Goal: Task Accomplishment & Management: Manage account settings

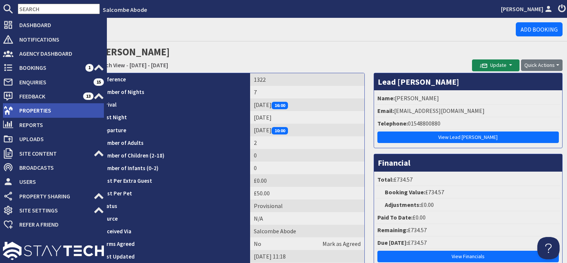
click at [13, 111] on span "Properties" at bounding box center [58, 110] width 91 height 12
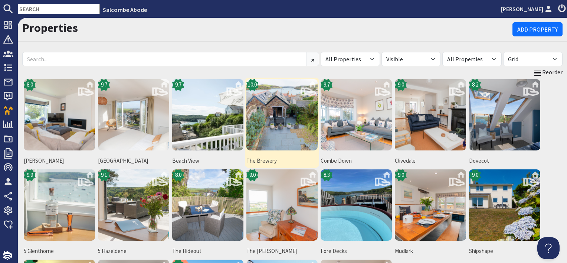
click at [288, 124] on img at bounding box center [282, 114] width 71 height 71
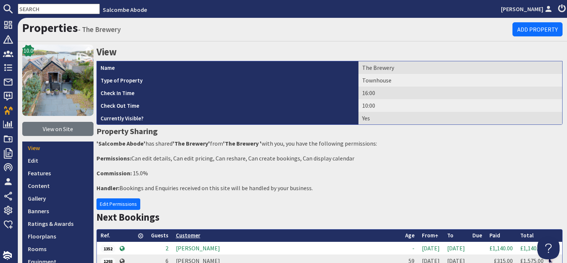
scroll to position [111, 0]
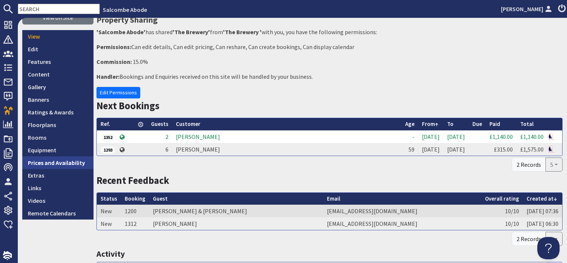
click at [67, 162] on link "Prices and Availability" at bounding box center [57, 162] width 71 height 13
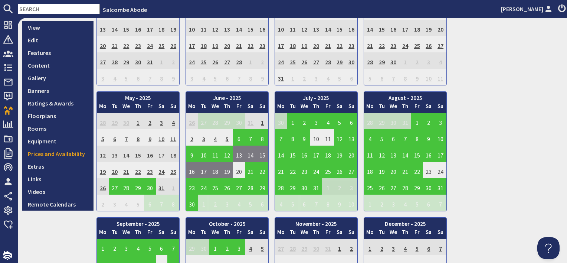
scroll to position [186, 0]
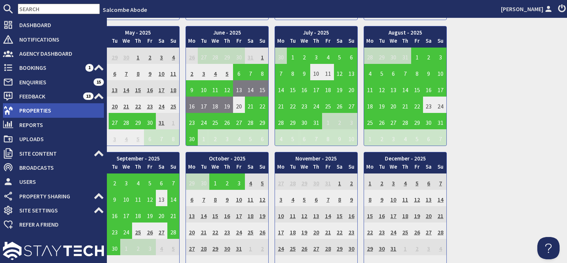
click at [27, 110] on span "Properties" at bounding box center [58, 110] width 91 height 12
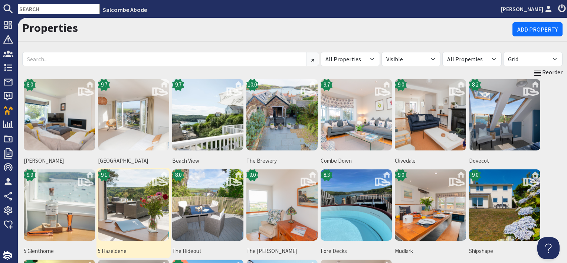
click at [150, 200] on img at bounding box center [133, 204] width 71 height 71
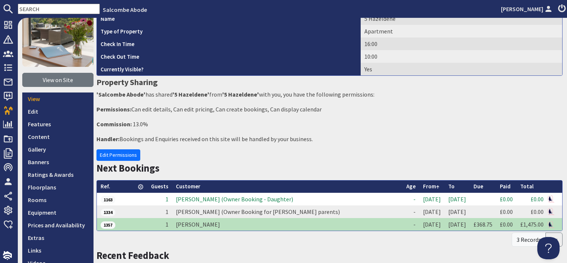
scroll to position [111, 0]
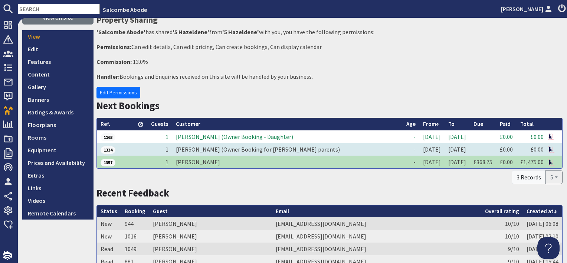
click at [204, 151] on td "David Bury (Owner Booking for Tracy's parents)" at bounding box center [287, 149] width 231 height 13
